Goal: Task Accomplishment & Management: Complete application form

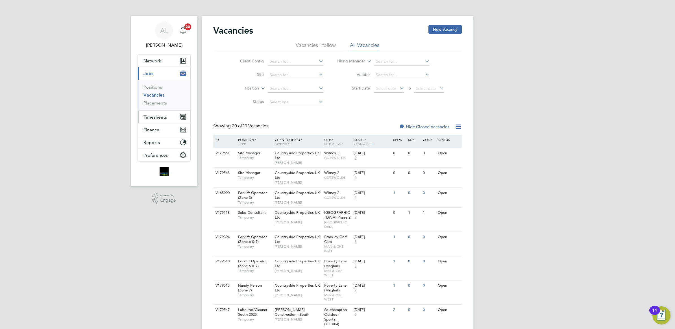
click at [159, 118] on span "Timesheets" at bounding box center [154, 116] width 23 height 5
click at [153, 98] on link "Timesheets" at bounding box center [154, 99] width 23 height 5
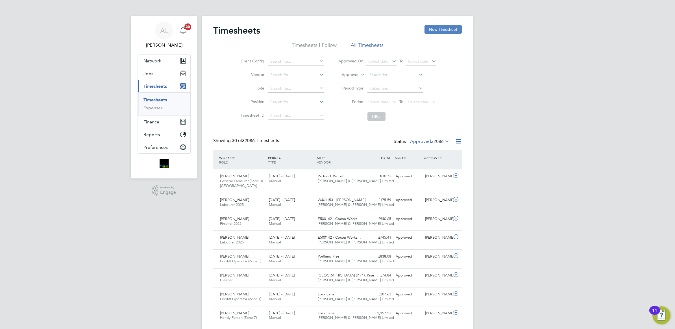
click at [444, 25] on button "New Timesheet" at bounding box center [442, 29] width 37 height 9
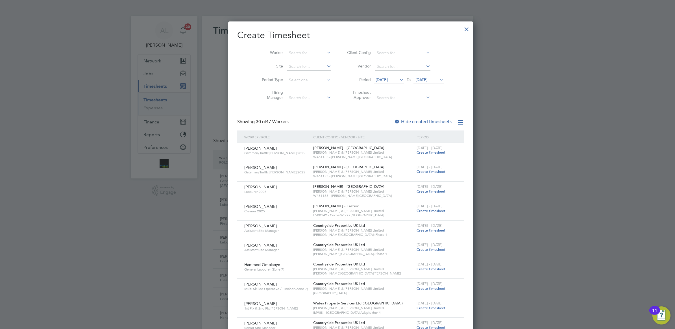
click at [376, 81] on span "[DATE]" at bounding box center [381, 79] width 12 height 5
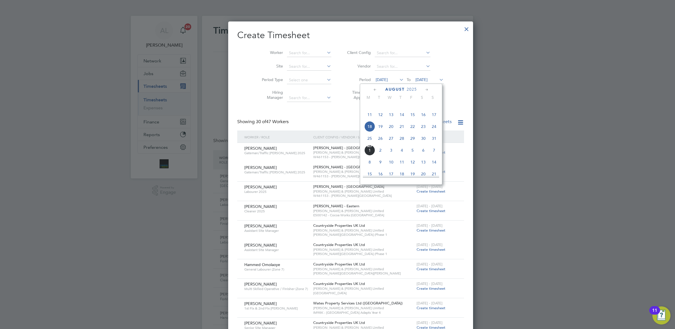
click at [370, 144] on span "25" at bounding box center [369, 138] width 11 height 11
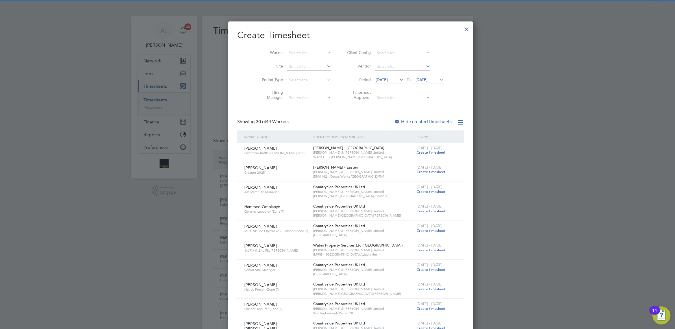
click at [413, 84] on span "[DATE]" at bounding box center [428, 80] width 30 height 8
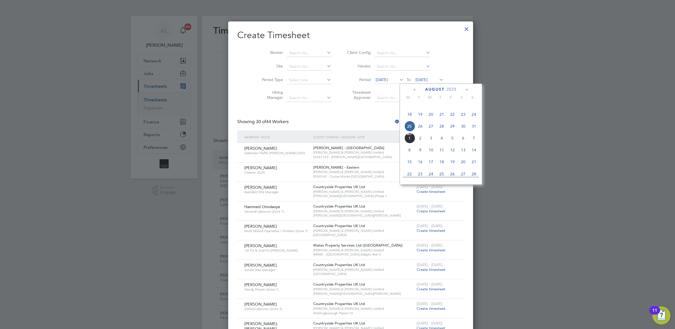
click at [415, 78] on span "[DATE]" at bounding box center [421, 79] width 12 height 5
click at [474, 132] on span "31" at bounding box center [473, 126] width 11 height 11
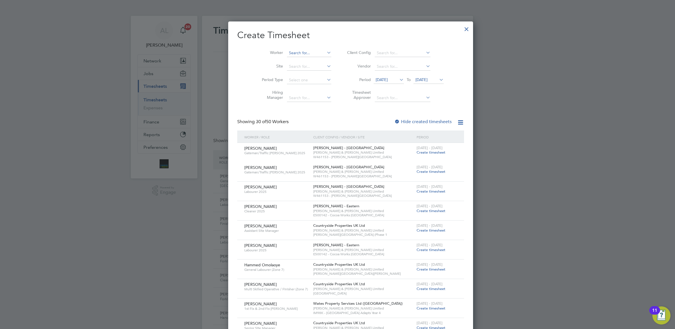
click at [287, 50] on input at bounding box center [309, 53] width 44 height 8
click at [288, 57] on li "[PERSON_NAME] som" at bounding box center [300, 61] width 54 height 8
type input "[PERSON_NAME]"
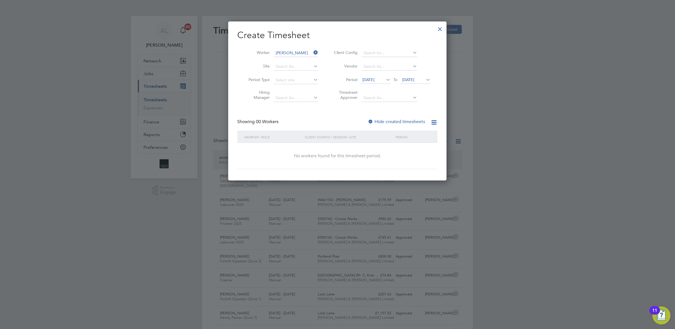
click at [375, 121] on label "Hide created timesheets" at bounding box center [395, 122] width 57 height 6
click at [369, 79] on span "[DATE]" at bounding box center [368, 79] width 12 height 5
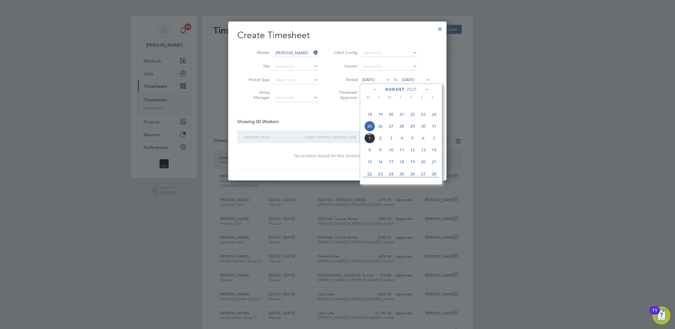
click at [368, 132] on span "25" at bounding box center [369, 126] width 11 height 11
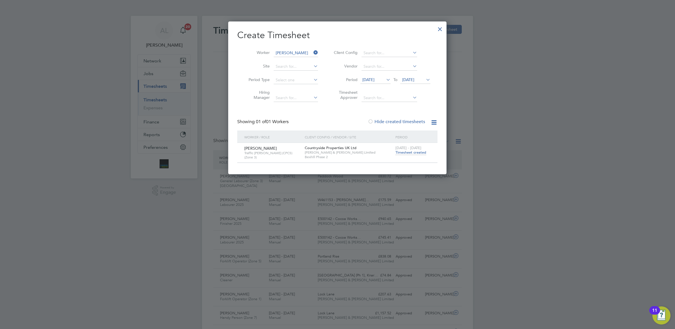
click at [410, 152] on span "Timesheet created" at bounding box center [410, 152] width 31 height 5
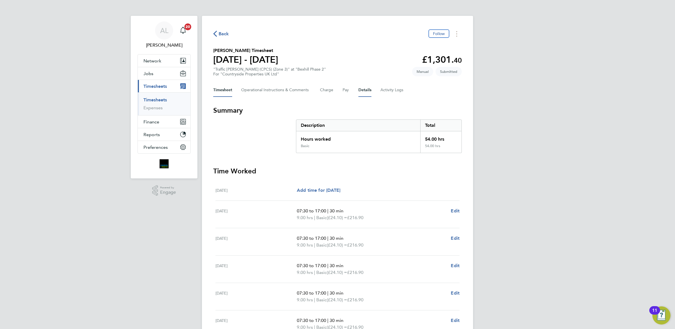
click at [360, 89] on button "Details" at bounding box center [364, 90] width 13 height 14
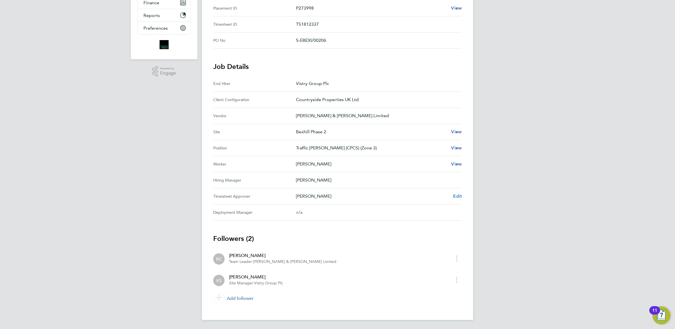
click at [454, 198] on span "Edit" at bounding box center [457, 195] width 9 height 5
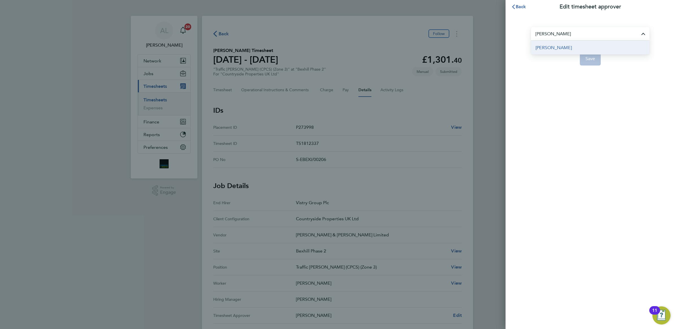
click at [562, 47] on li "[PERSON_NAME]" at bounding box center [590, 48] width 119 height 14
type input "[PERSON_NAME]"
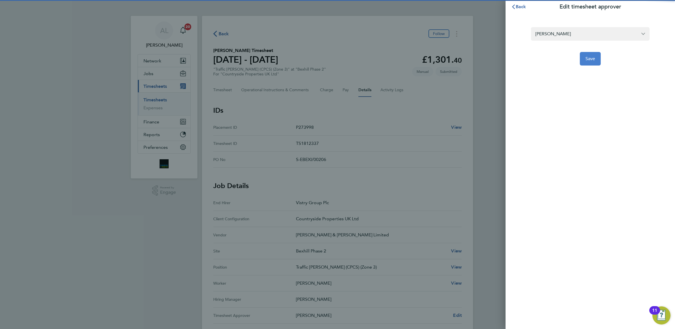
click at [591, 61] on button "Save" at bounding box center [589, 59] width 21 height 14
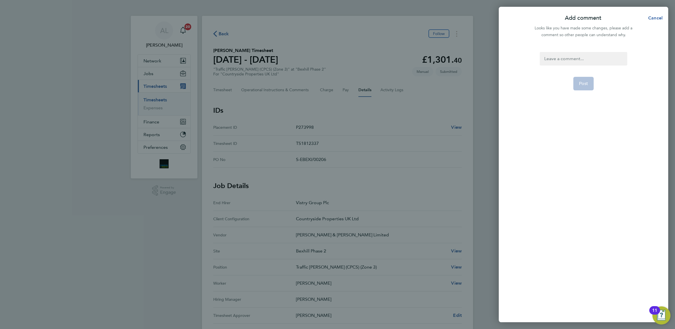
click at [564, 62] on div at bounding box center [582, 59] width 87 height 14
click at [550, 60] on div at bounding box center [582, 59] width 87 height 14
click at [574, 82] on button "Post" at bounding box center [583, 84] width 21 height 14
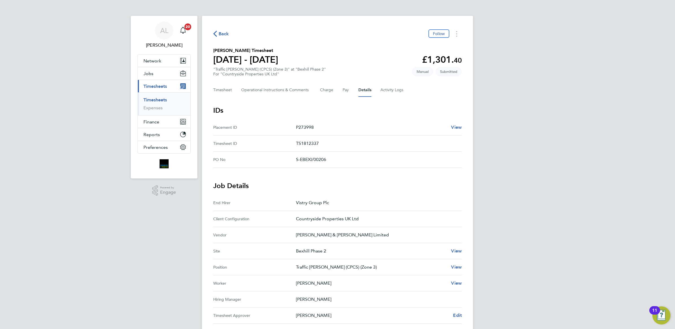
click at [218, 35] on span "Back" at bounding box center [223, 33] width 10 height 7
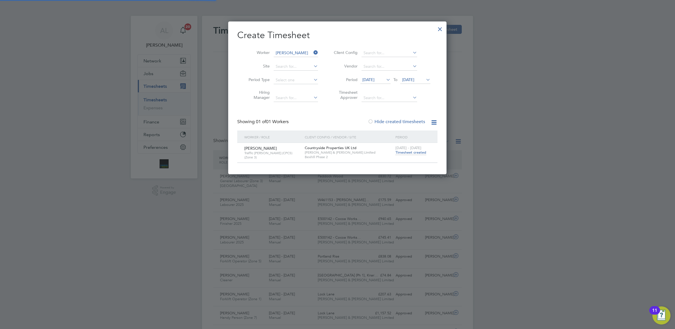
click at [439, 31] on div at bounding box center [440, 28] width 10 height 10
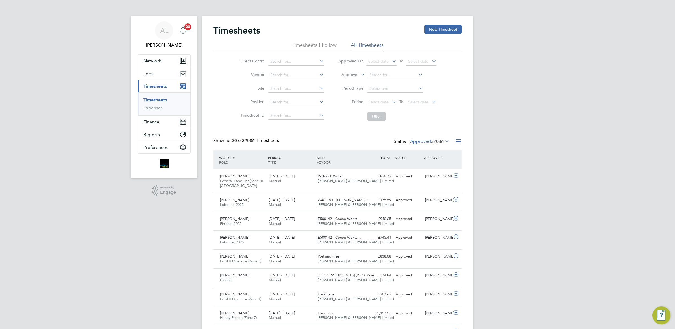
scroll to position [14, 49]
click at [154, 100] on link "Timesheets" at bounding box center [154, 99] width 23 height 5
click at [144, 99] on link "Timesheets" at bounding box center [154, 99] width 23 height 5
